Goal: Information Seeking & Learning: Find specific fact

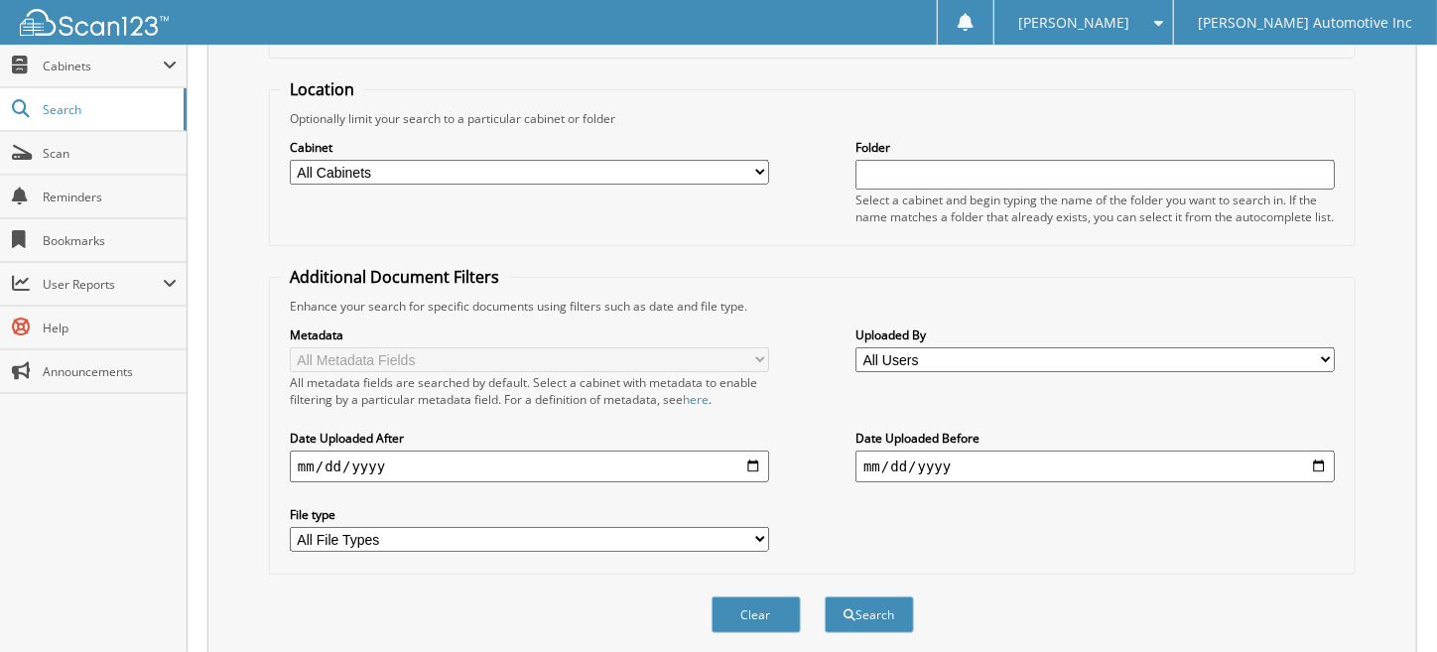
scroll to position [254, 0]
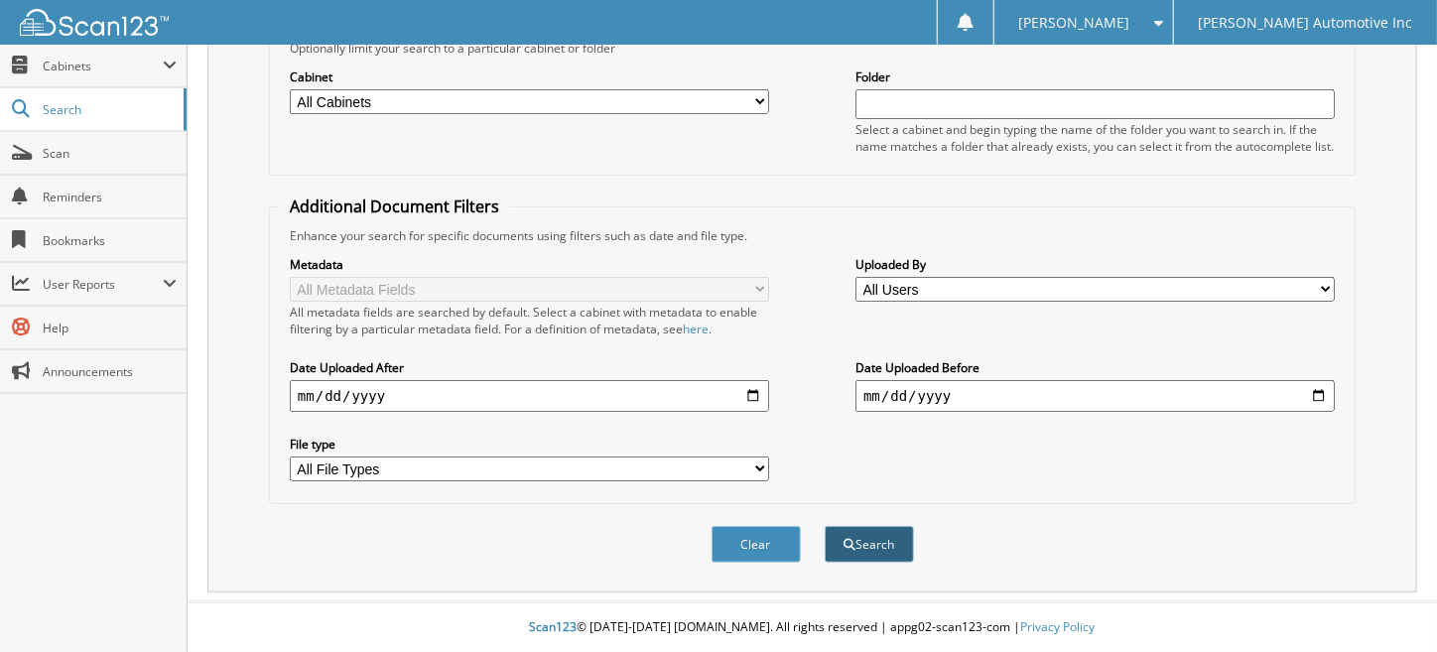
type input "vines"
click at [873, 536] on button "Search" at bounding box center [869, 544] width 89 height 37
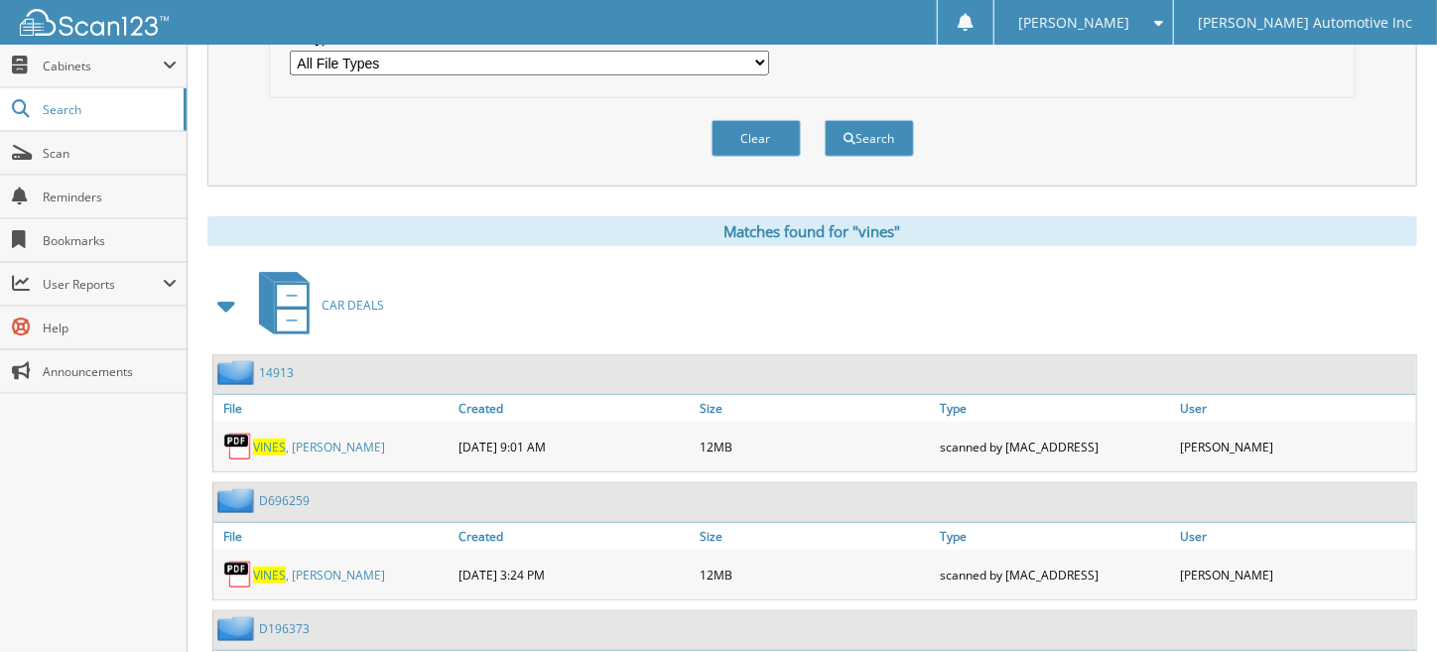
scroll to position [661, 0]
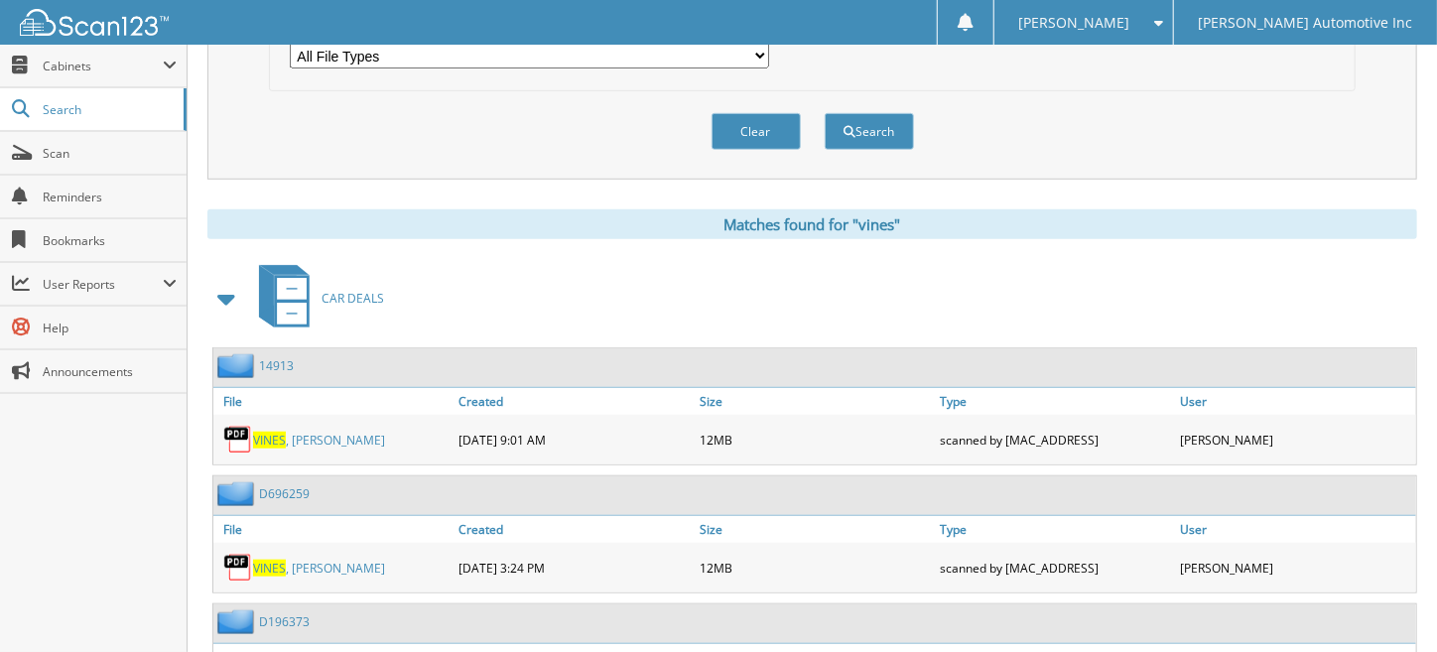
click at [301, 445] on link "[PERSON_NAME]" at bounding box center [319, 440] width 132 height 17
